Goal: Transaction & Acquisition: Purchase product/service

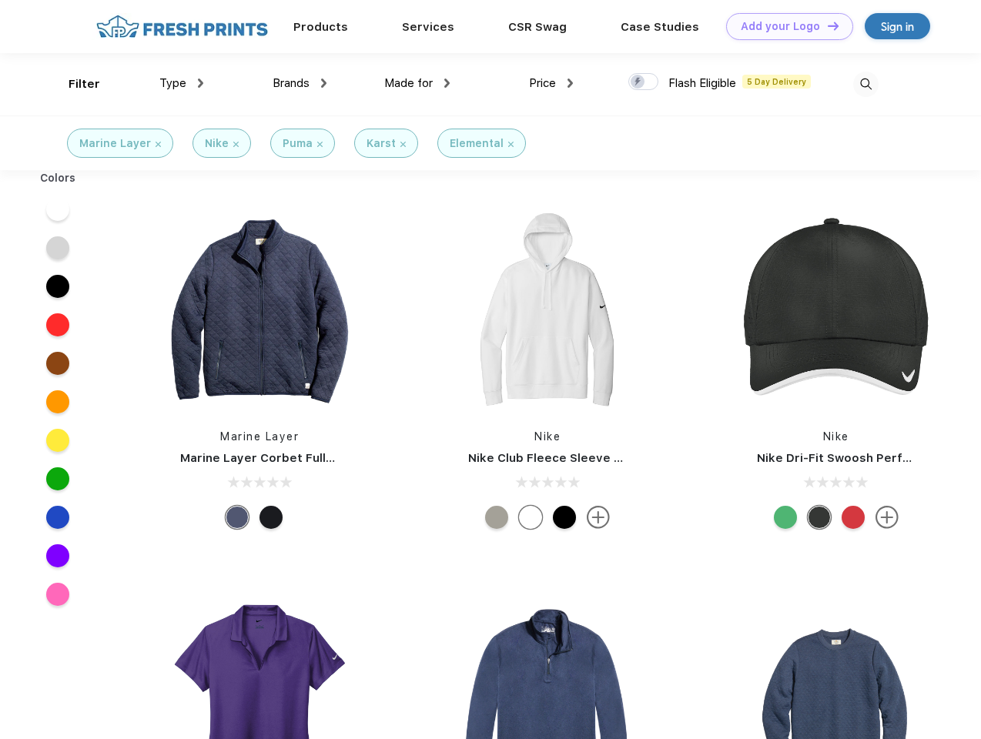
scroll to position [1, 0]
click at [784, 26] on link "Add your Logo Design Tool" at bounding box center [789, 26] width 127 height 27
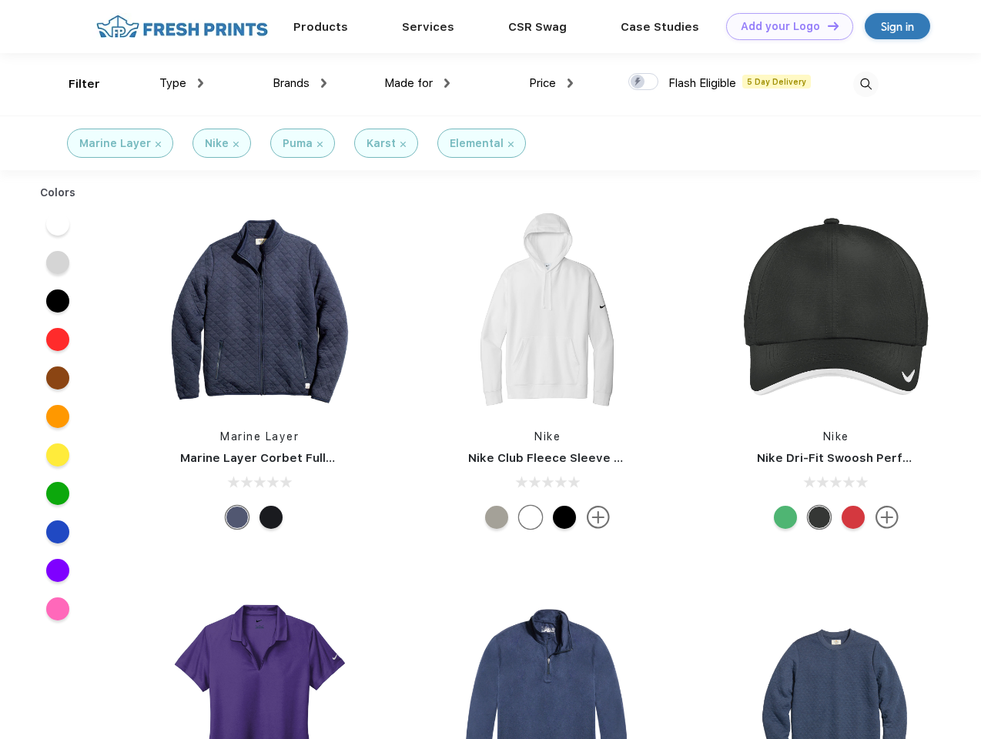
click at [0, 0] on div "Design Tool" at bounding box center [0, 0] width 0 height 0
click at [826, 25] on link "Add your Logo Design Tool" at bounding box center [789, 26] width 127 height 27
click at [74, 84] on div "Filter" at bounding box center [85, 84] width 32 height 18
click at [182, 83] on span "Type" at bounding box center [172, 83] width 27 height 14
click at [299, 83] on span "Brands" at bounding box center [290, 83] width 37 height 14
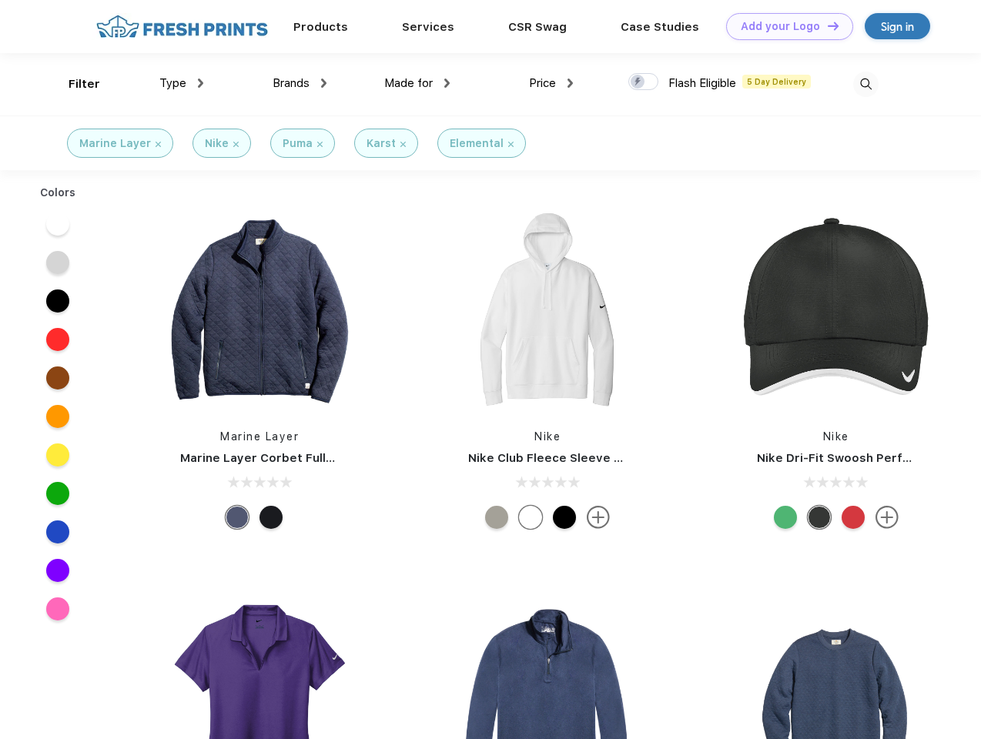
click at [417, 83] on span "Made for" at bounding box center [408, 83] width 48 height 14
click at [551, 83] on span "Price" at bounding box center [542, 83] width 27 height 14
click at [644, 82] on div at bounding box center [643, 81] width 30 height 17
click at [638, 82] on input "checkbox" at bounding box center [633, 77] width 10 height 10
click at [865, 84] on img at bounding box center [865, 84] width 25 height 25
